Goal: Task Accomplishment & Management: Manage account settings

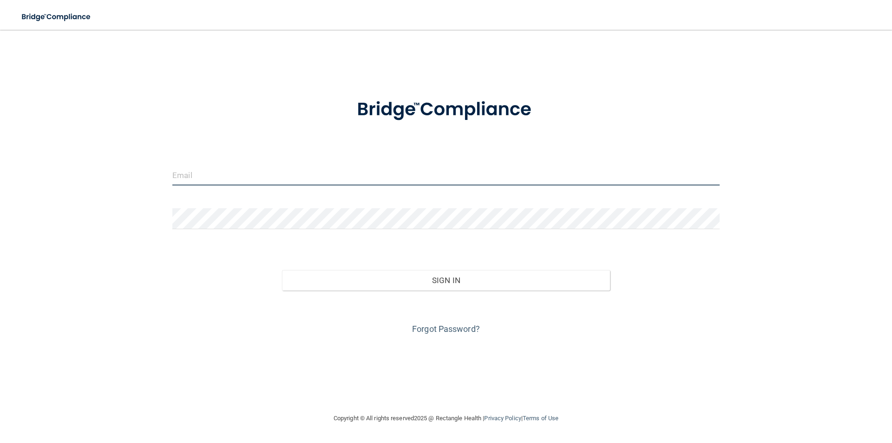
click at [197, 170] on input "email" at bounding box center [445, 174] width 547 height 21
type input "[PERSON_NAME][EMAIL_ADDRESS][PERSON_NAME][DOMAIN_NAME]"
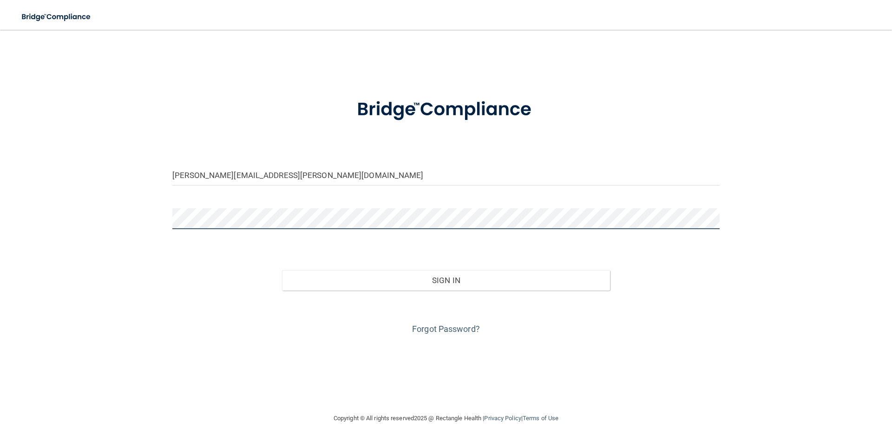
click at [282, 270] on button "Sign In" at bounding box center [446, 280] width 328 height 20
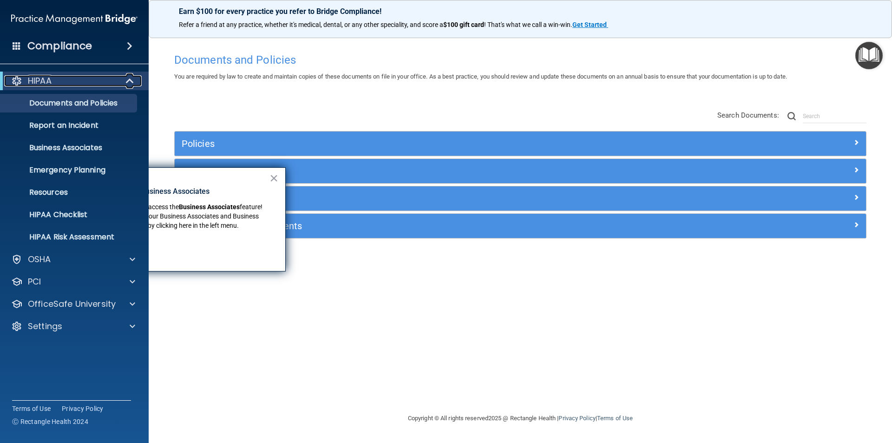
click at [65, 83] on div "HIPAA" at bounding box center [61, 80] width 115 height 11
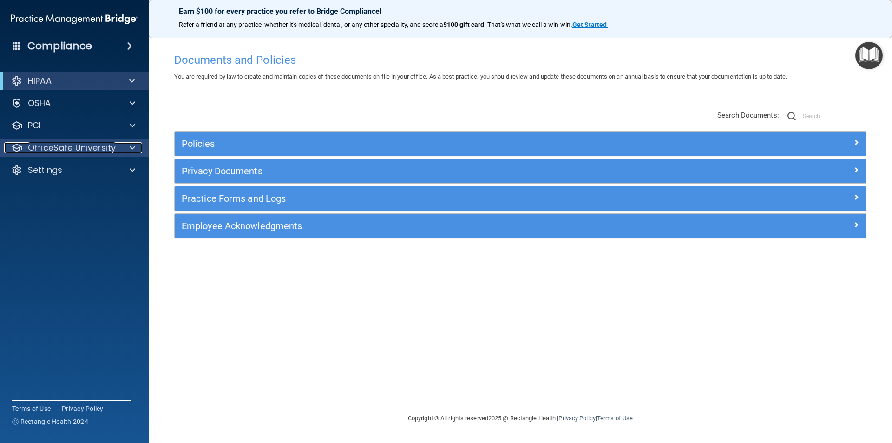
click at [72, 151] on p "OfficeSafe University" at bounding box center [72, 147] width 88 height 11
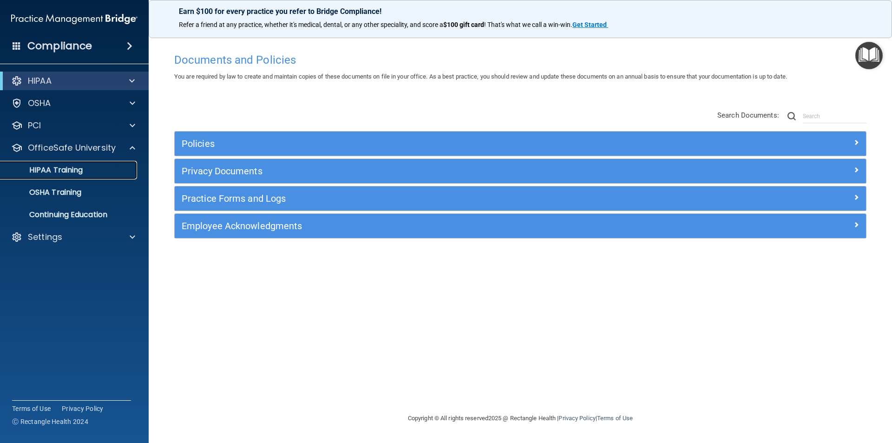
click at [68, 171] on p "HIPAA Training" at bounding box center [44, 169] width 77 height 9
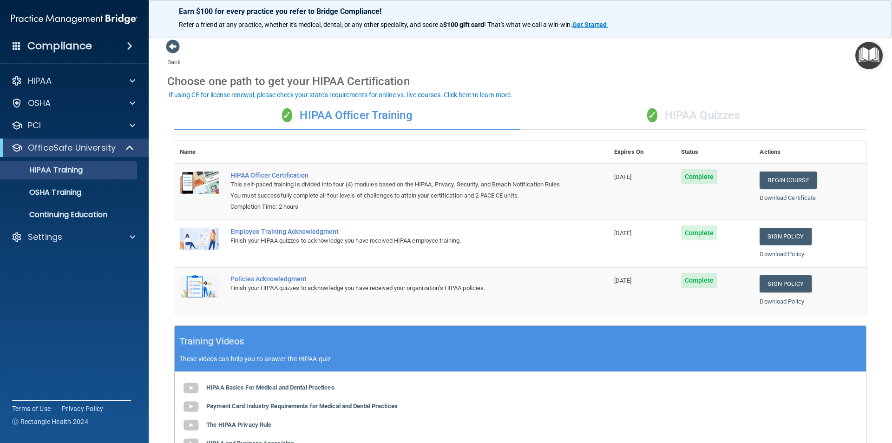
click at [683, 111] on div "✓ HIPAA Quizzes" at bounding box center [693, 116] width 346 height 28
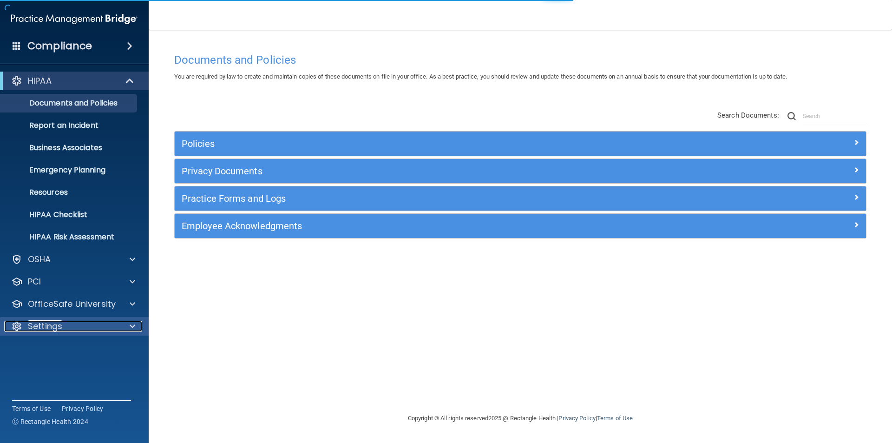
click at [47, 322] on p "Settings" at bounding box center [45, 326] width 34 height 11
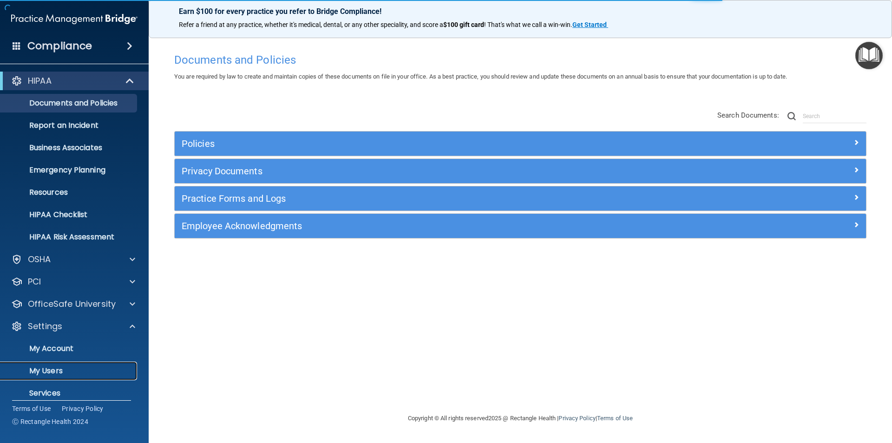
click at [51, 368] on p "My Users" at bounding box center [69, 370] width 127 height 9
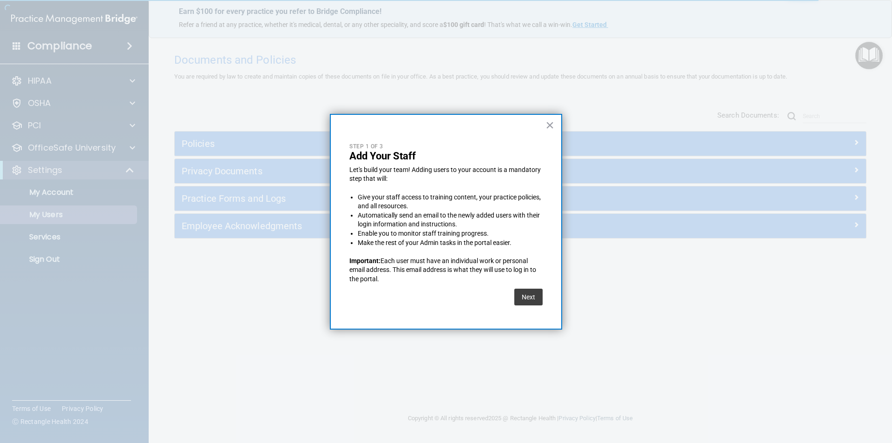
select select "20"
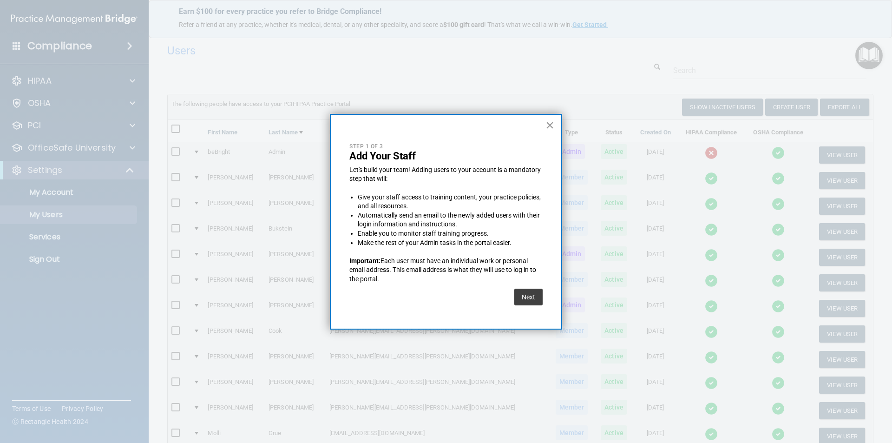
click at [548, 122] on button "×" at bounding box center [549, 125] width 9 height 15
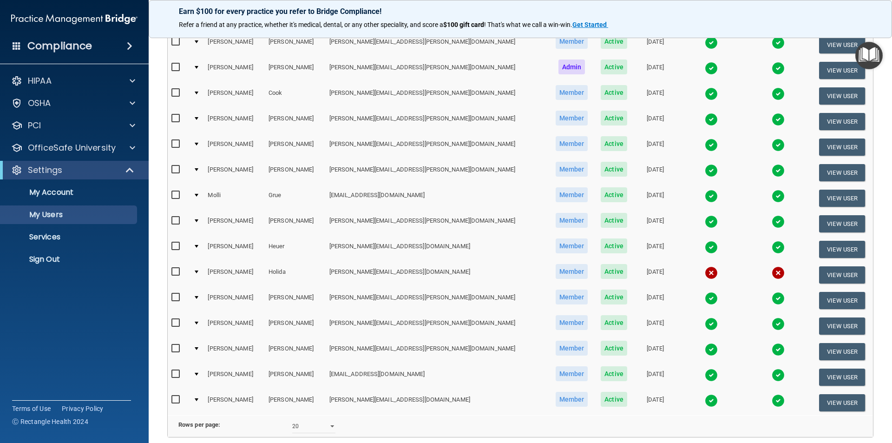
scroll to position [279, 0]
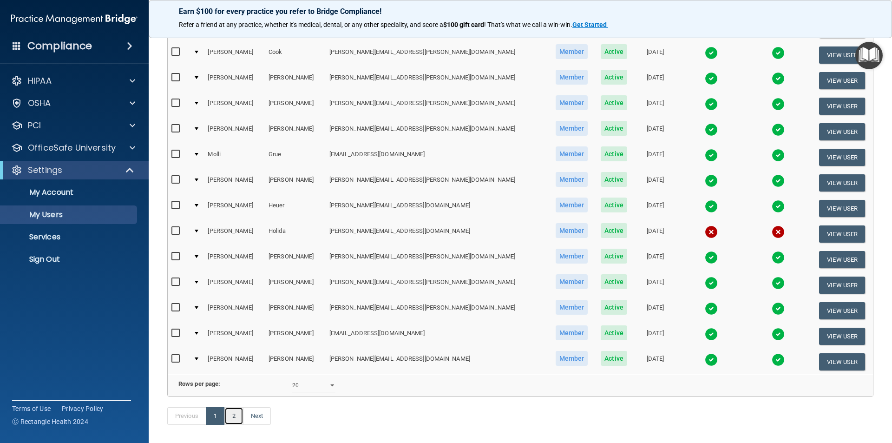
click at [231, 425] on link "2" at bounding box center [233, 416] width 19 height 18
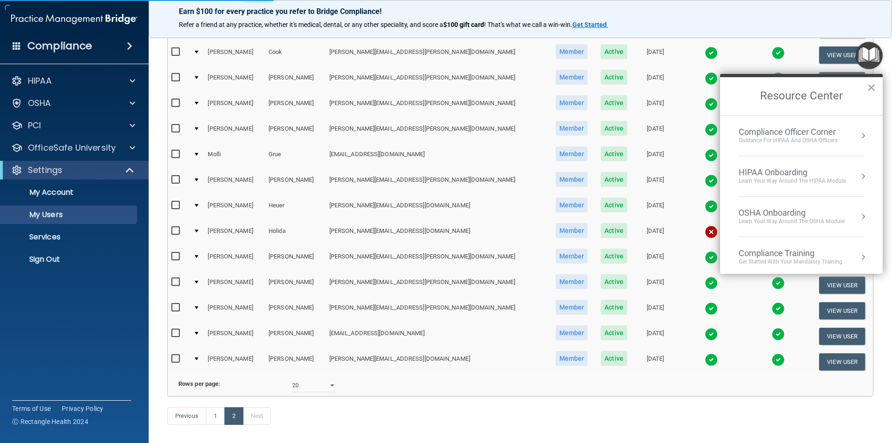
select select "20"
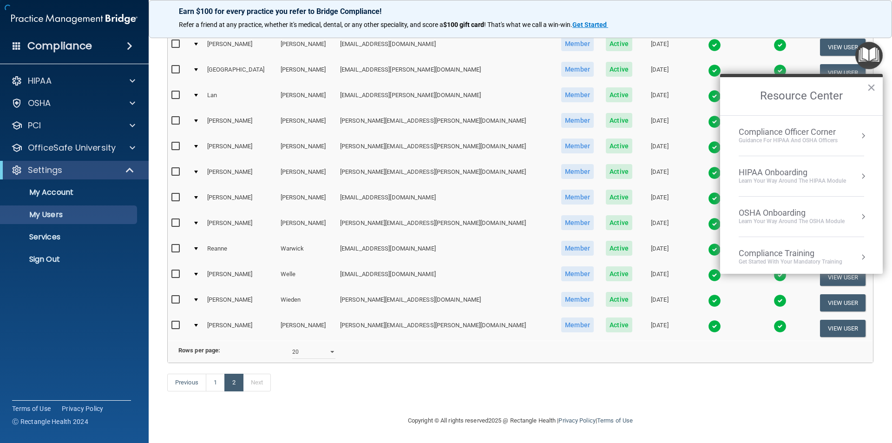
scroll to position [275, 0]
click at [868, 86] on button "×" at bounding box center [871, 87] width 9 height 15
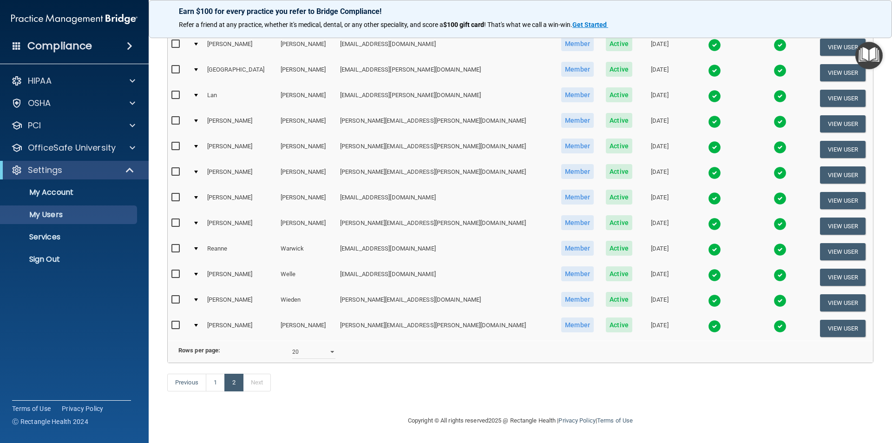
click at [173, 219] on input "checkbox" at bounding box center [176, 222] width 11 height 7
checkbox input "true"
click at [820, 218] on button "View User" at bounding box center [843, 226] width 46 height 17
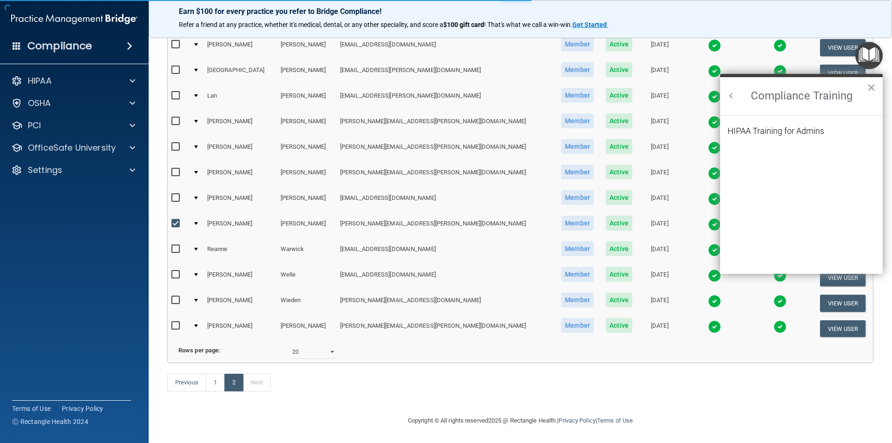
click at [871, 87] on button "×" at bounding box center [871, 87] width 9 height 15
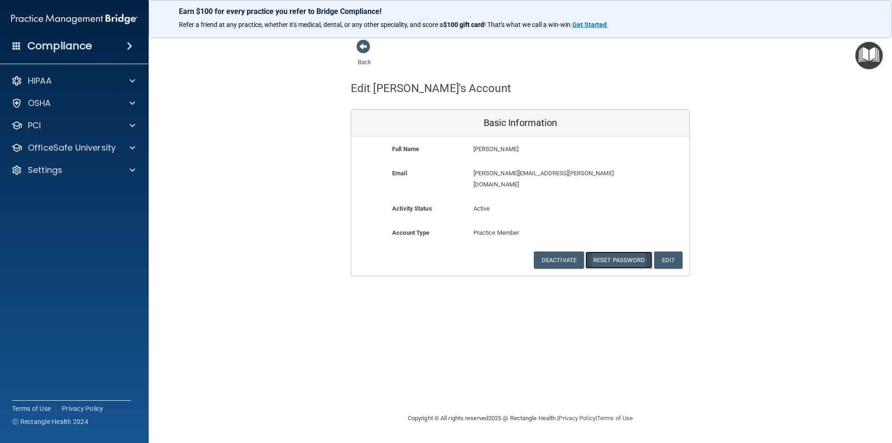
click at [620, 251] on button "Reset Password" at bounding box center [618, 259] width 67 height 17
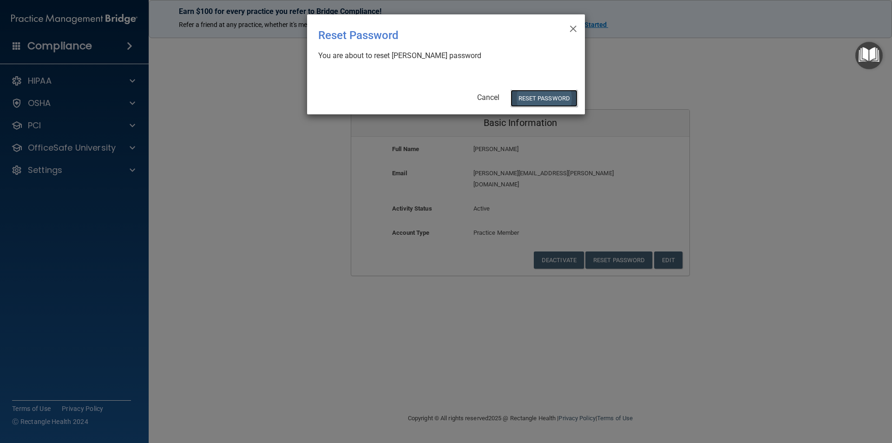
click at [556, 96] on button "Reset Password" at bounding box center [544, 98] width 67 height 17
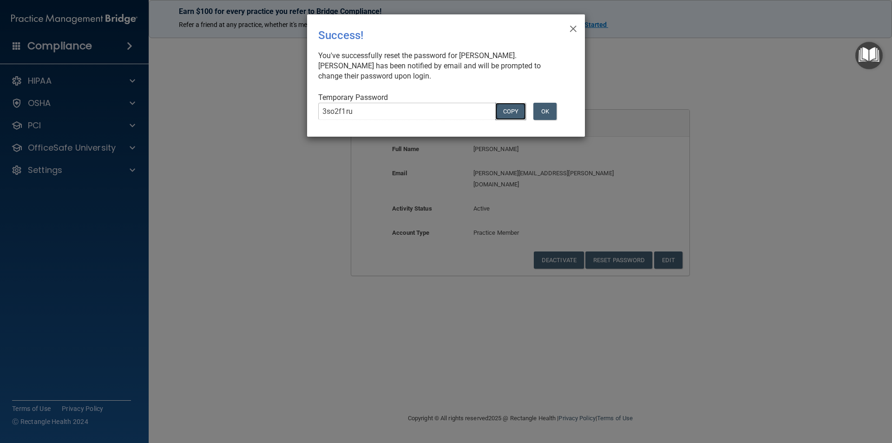
click at [518, 117] on button "COPY" at bounding box center [510, 111] width 31 height 17
click at [545, 115] on button "OK" at bounding box center [544, 111] width 23 height 17
